Goal: Task Accomplishment & Management: Manage account settings

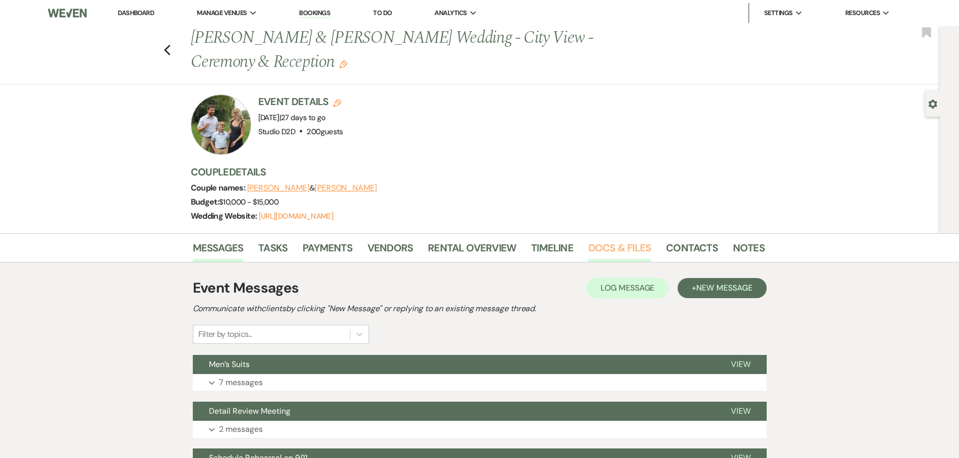
click at [602, 247] on link "Docs & Files" at bounding box center [619, 251] width 62 height 22
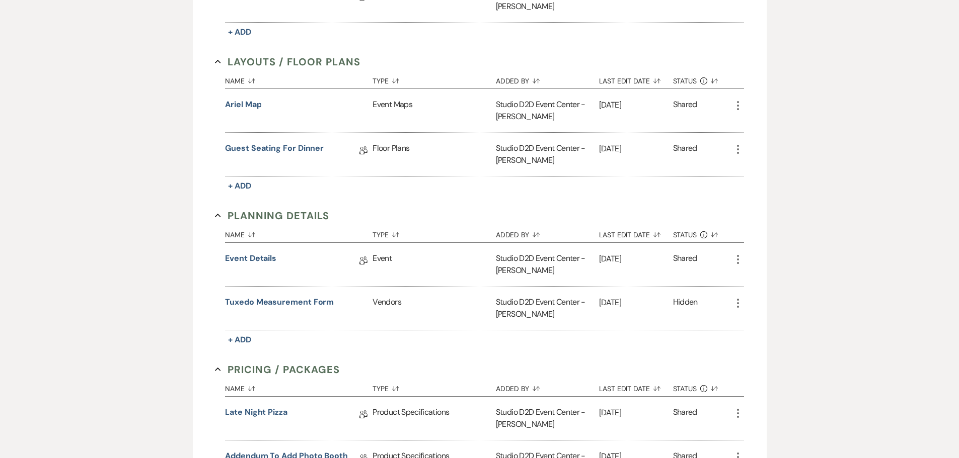
scroll to position [554, 0]
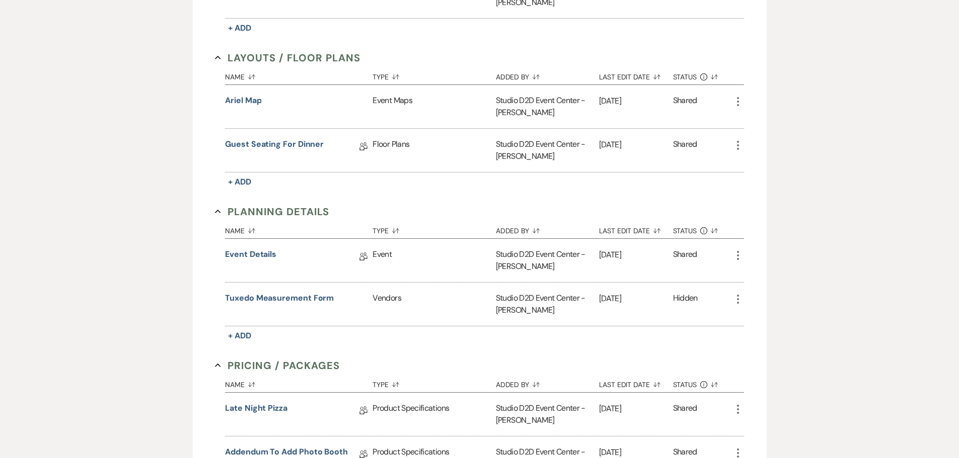
click at [738, 256] on use "button" at bounding box center [738, 255] width 2 height 9
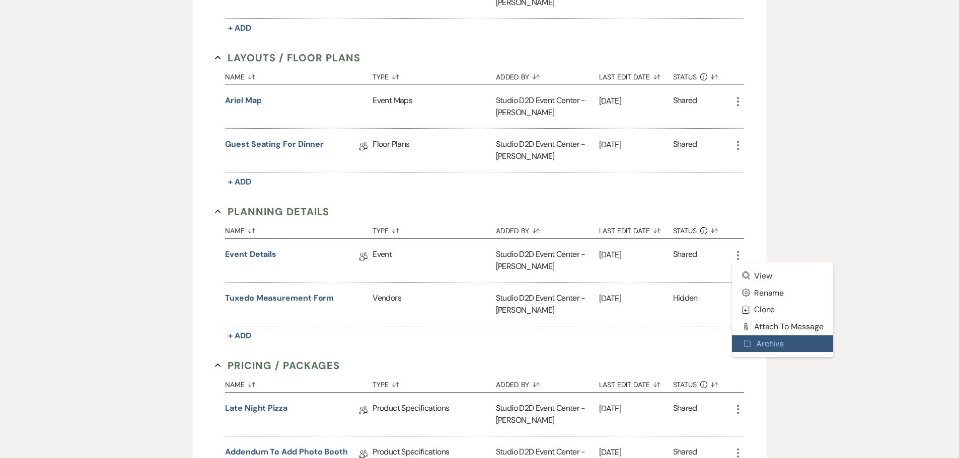
click at [762, 345] on button "Archive Archive" at bounding box center [783, 344] width 102 height 17
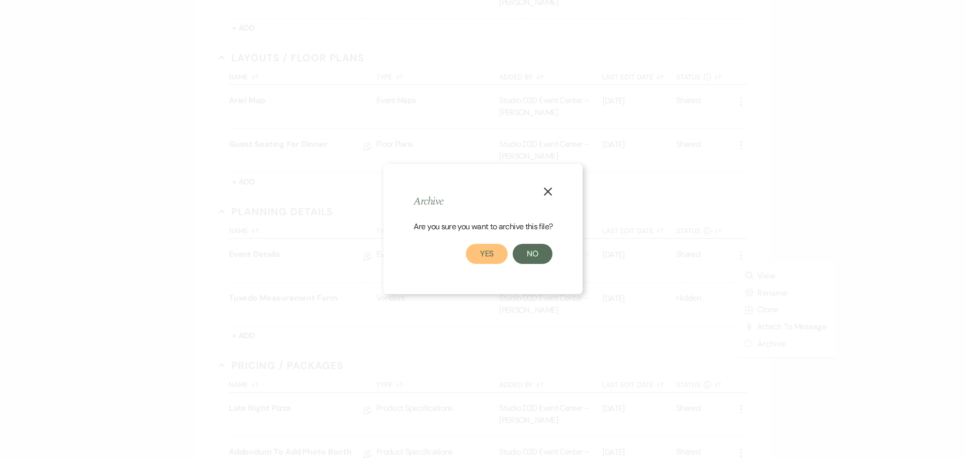
click at [493, 258] on button "Yes" at bounding box center [487, 254] width 42 height 20
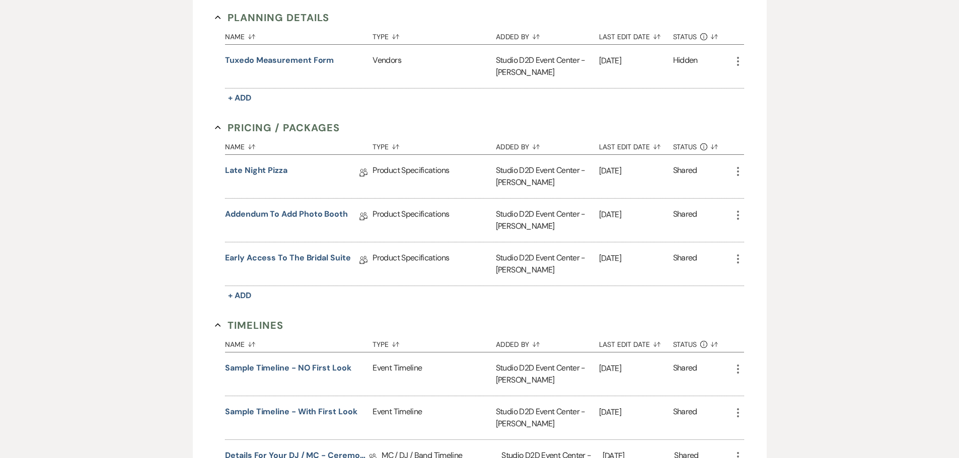
scroll to position [906, 0]
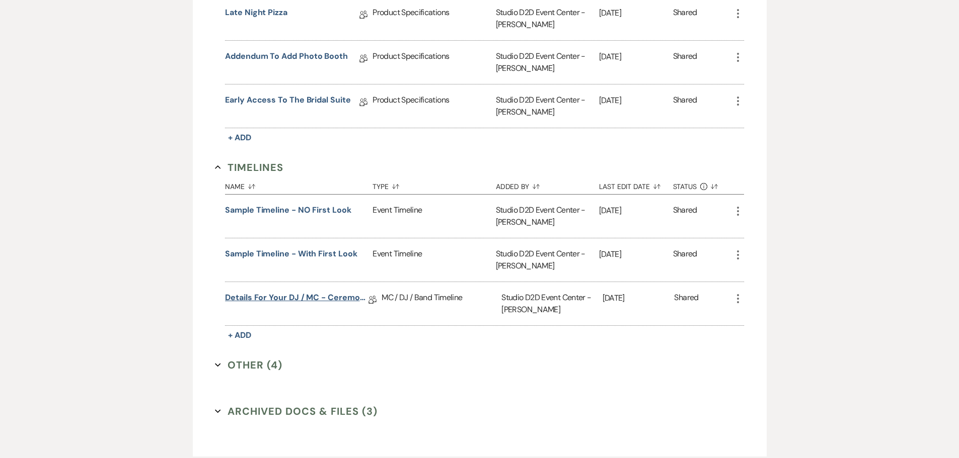
click at [314, 299] on link "Details for your DJ / MC - Ceremony & Reception" at bounding box center [296, 300] width 143 height 16
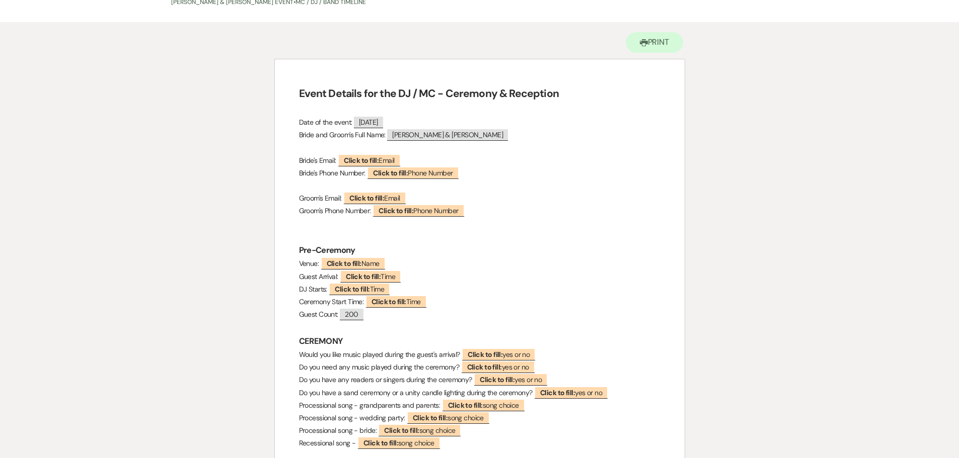
scroll to position [50, 0]
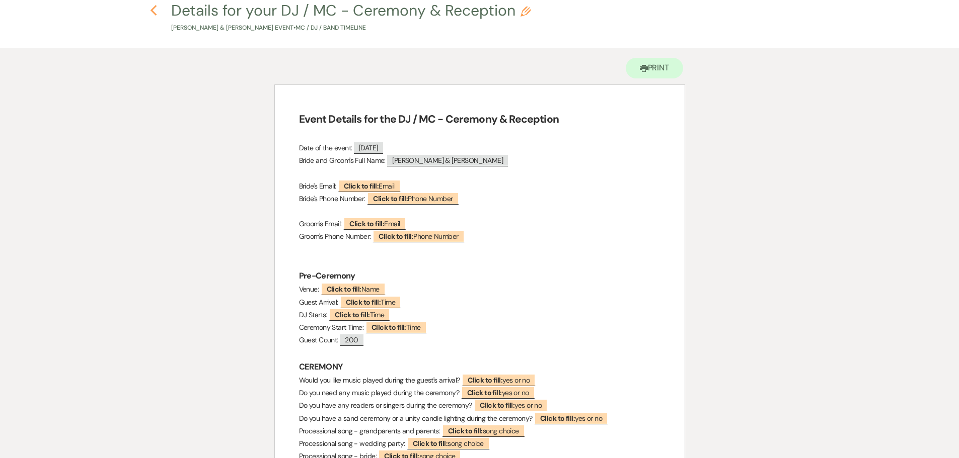
click at [152, 12] on use "button" at bounding box center [153, 10] width 7 height 11
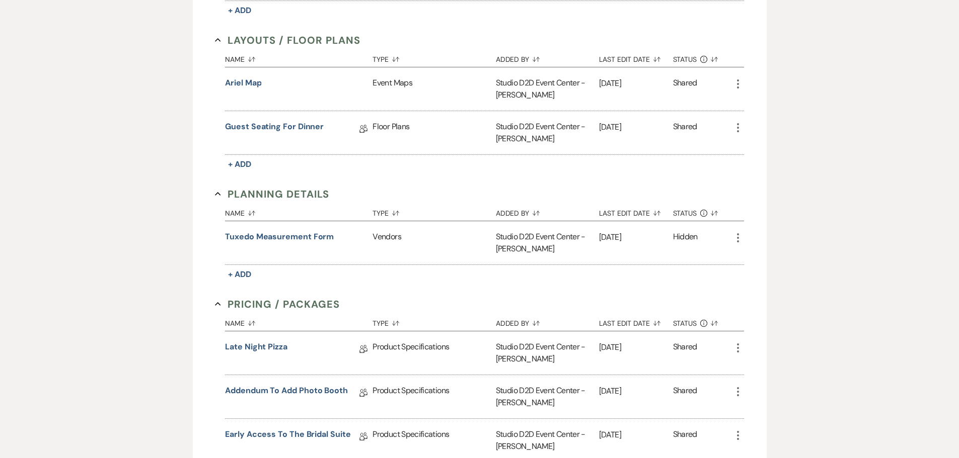
scroll to position [554, 0]
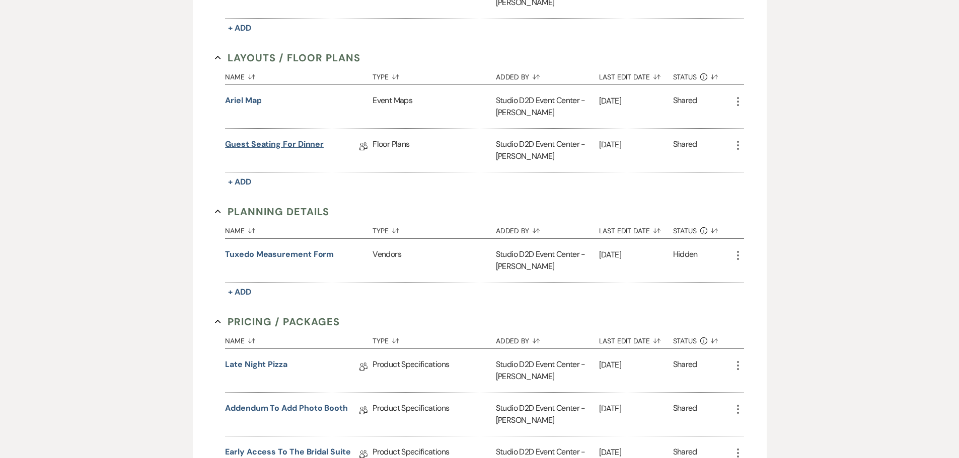
click at [292, 148] on link "Guest Seating for Dinner" at bounding box center [274, 146] width 99 height 16
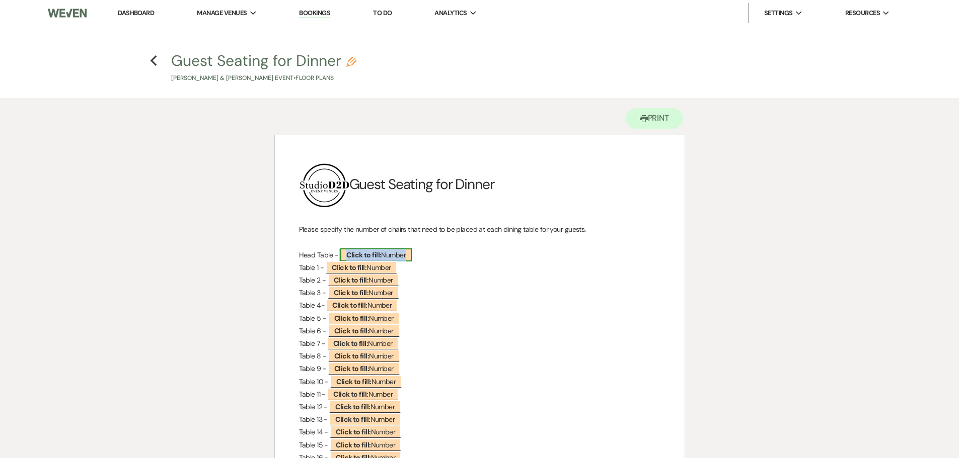
click at [367, 257] on b "Click to fill:" at bounding box center [363, 255] width 35 height 9
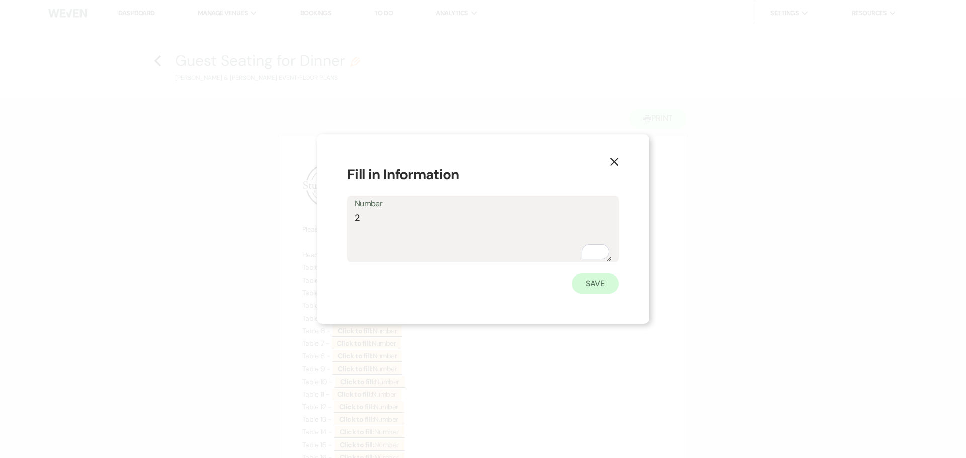
type textarea "2"
click at [585, 289] on button "Save" at bounding box center [595, 284] width 47 height 20
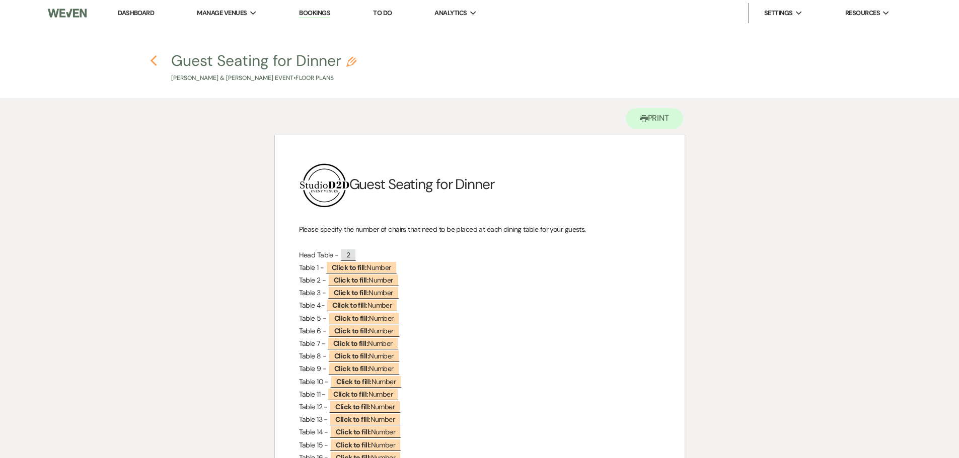
click at [154, 59] on use "button" at bounding box center [153, 60] width 7 height 11
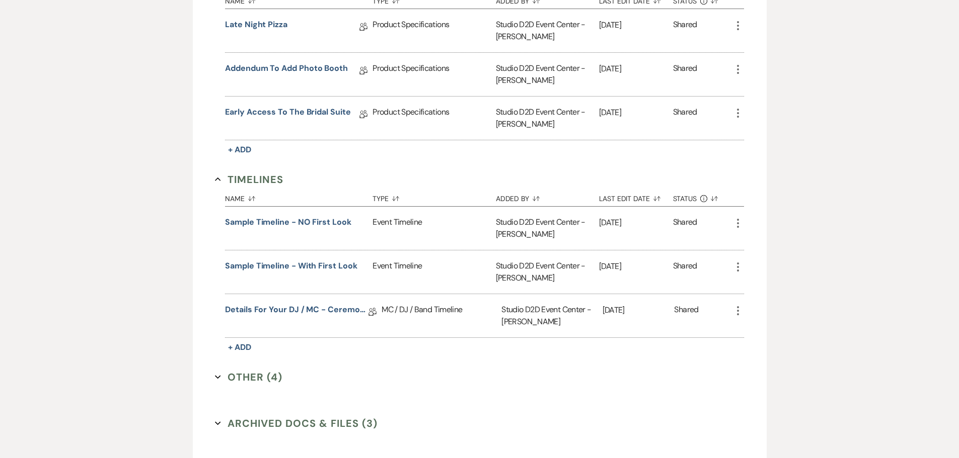
scroll to position [956, 0]
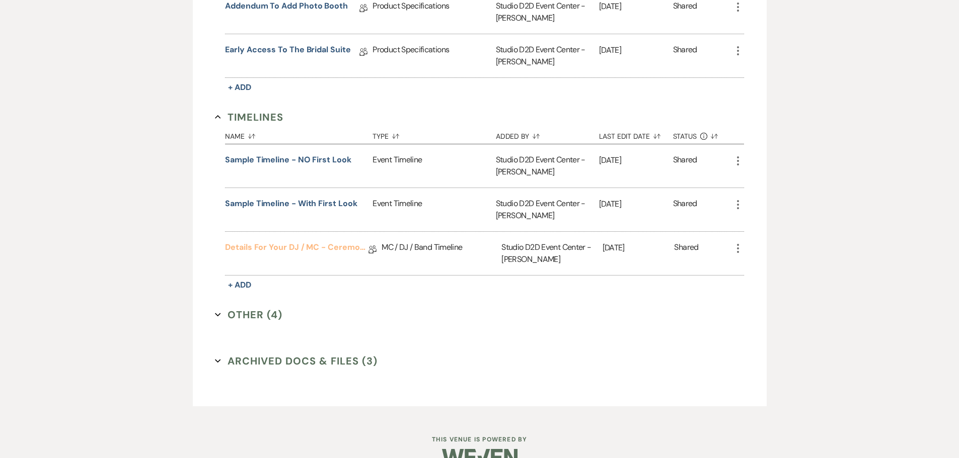
click at [327, 247] on link "Details for your DJ / MC - Ceremony & Reception" at bounding box center [296, 250] width 143 height 16
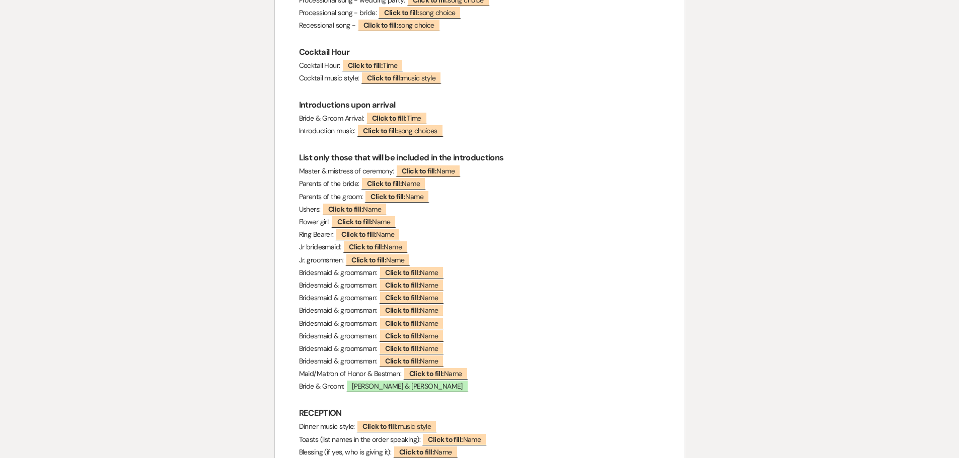
scroll to position [503, 0]
